Goal: Use online tool/utility

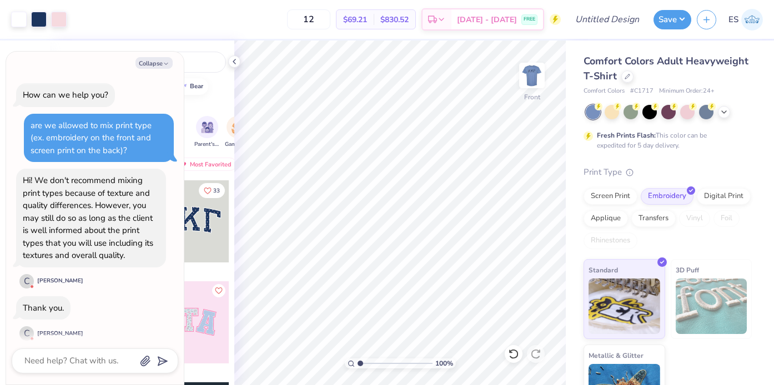
scroll to position [8, 0]
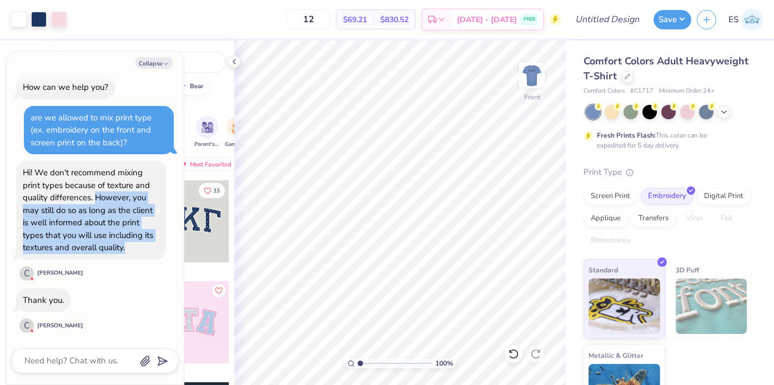
drag, startPoint x: 95, startPoint y: 197, endPoint x: 132, endPoint y: 252, distance: 66.0
click at [132, 252] on div "Hi! We don't recommend mixing print types because of texture and quality differ…" at bounding box center [91, 211] width 137 height 88
click at [132, 245] on div "Hi! We don't recommend mixing print types because of texture and quality differ…" at bounding box center [91, 211] width 137 height 88
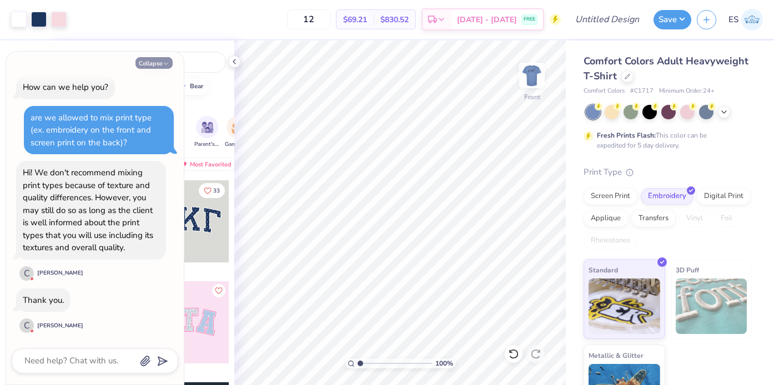
click at [159, 67] on button "Collapse" at bounding box center [153, 63] width 37 height 12
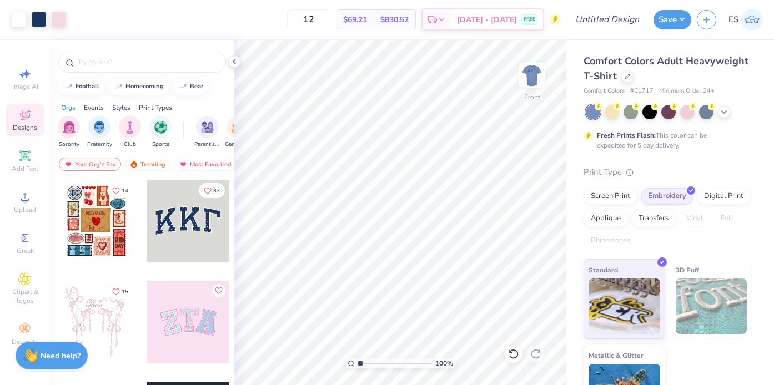
click at [94, 222] on div at bounding box center [97, 221] width 82 height 82
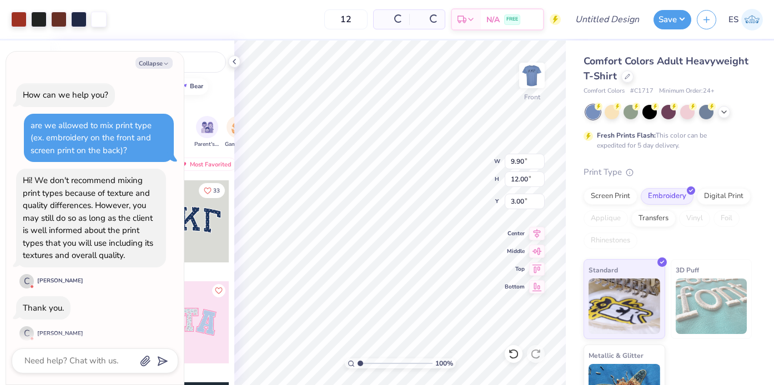
scroll to position [100, 0]
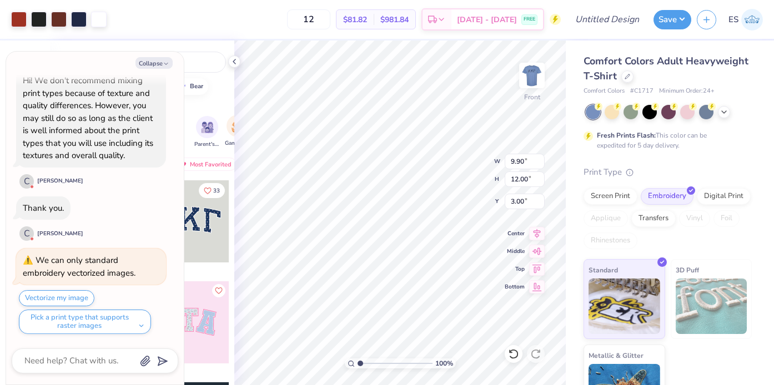
type textarea "x"
type input "3.13"
type input "3.79"
type input "11.21"
type textarea "x"
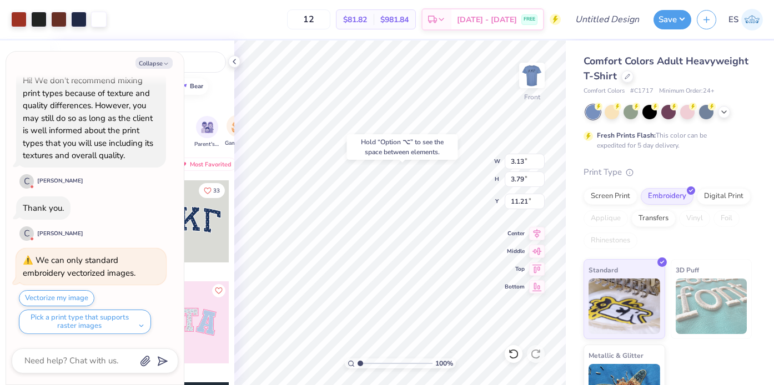
type input "10.26"
type textarea "x"
type input "5.79"
type input "7.02"
type textarea "x"
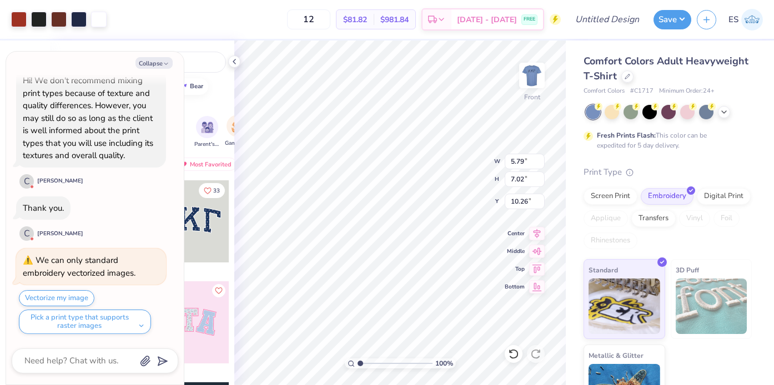
type input "8.48"
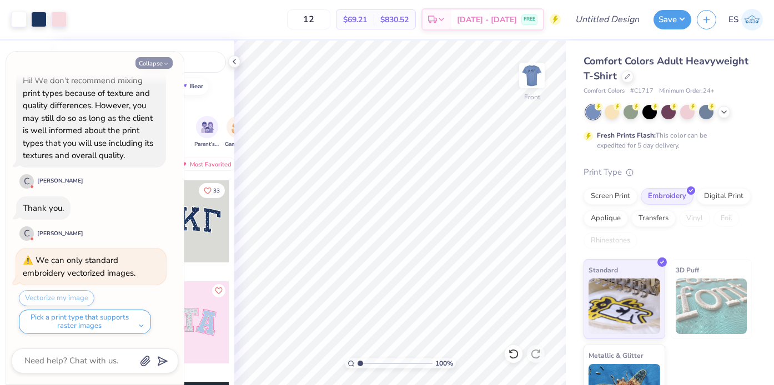
click at [157, 64] on button "Collapse" at bounding box center [153, 63] width 37 height 12
type textarea "x"
